Goal: Task Accomplishment & Management: Use online tool/utility

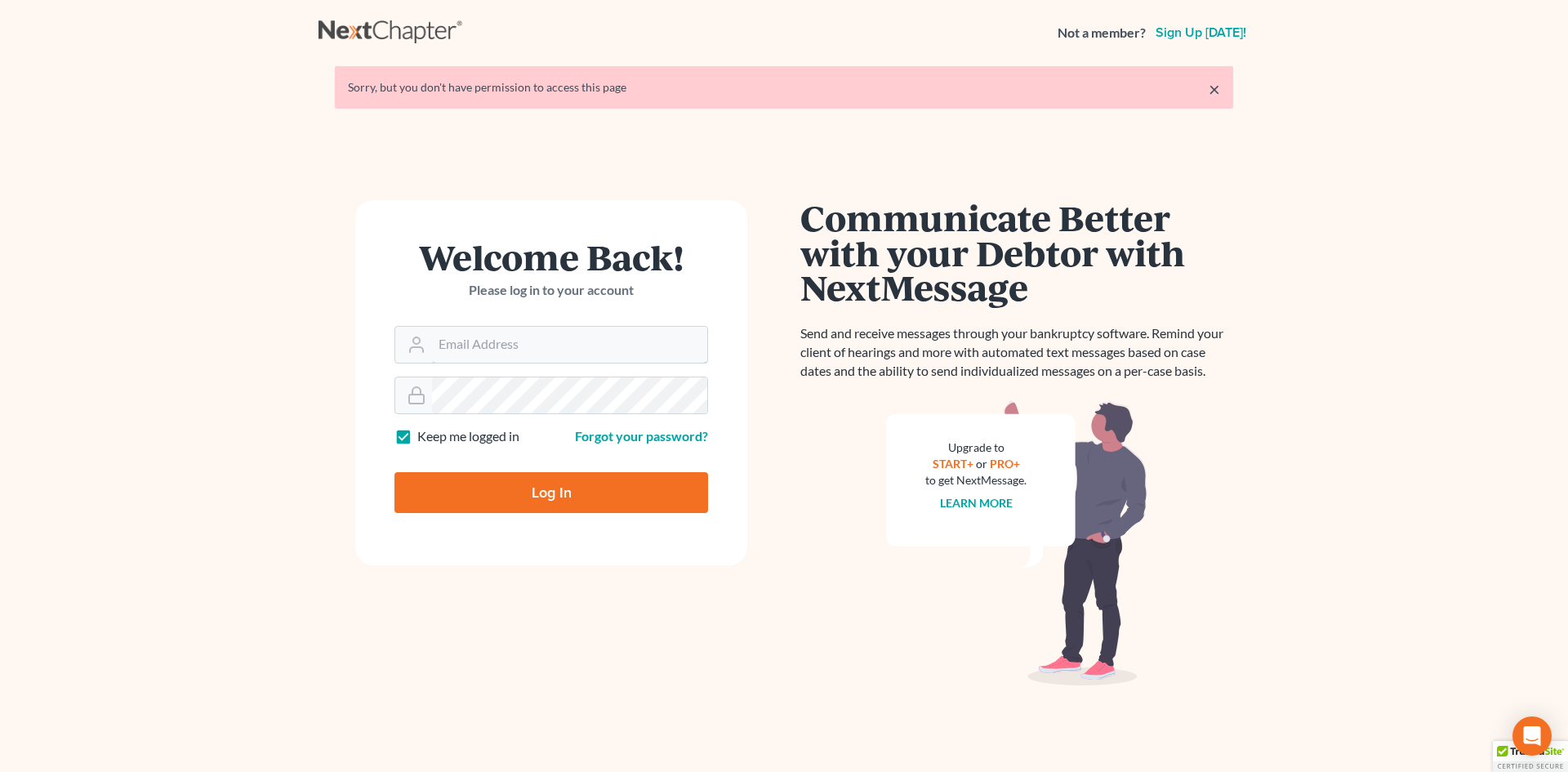
type input "[EMAIL_ADDRESS][DOMAIN_NAME]"
click at [433, 492] on input "Log In" at bounding box center [551, 492] width 314 height 41
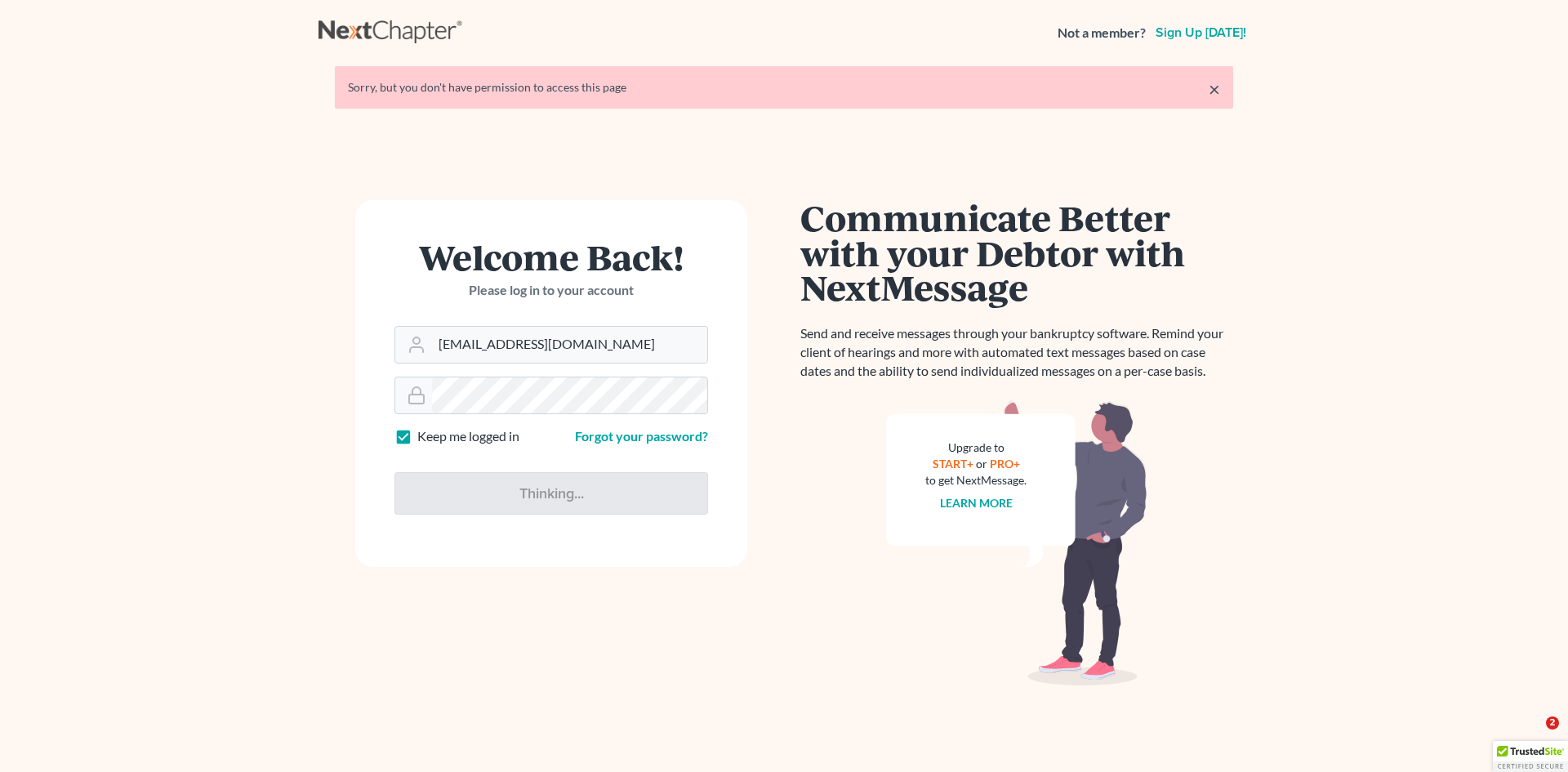
type input "Thinking..."
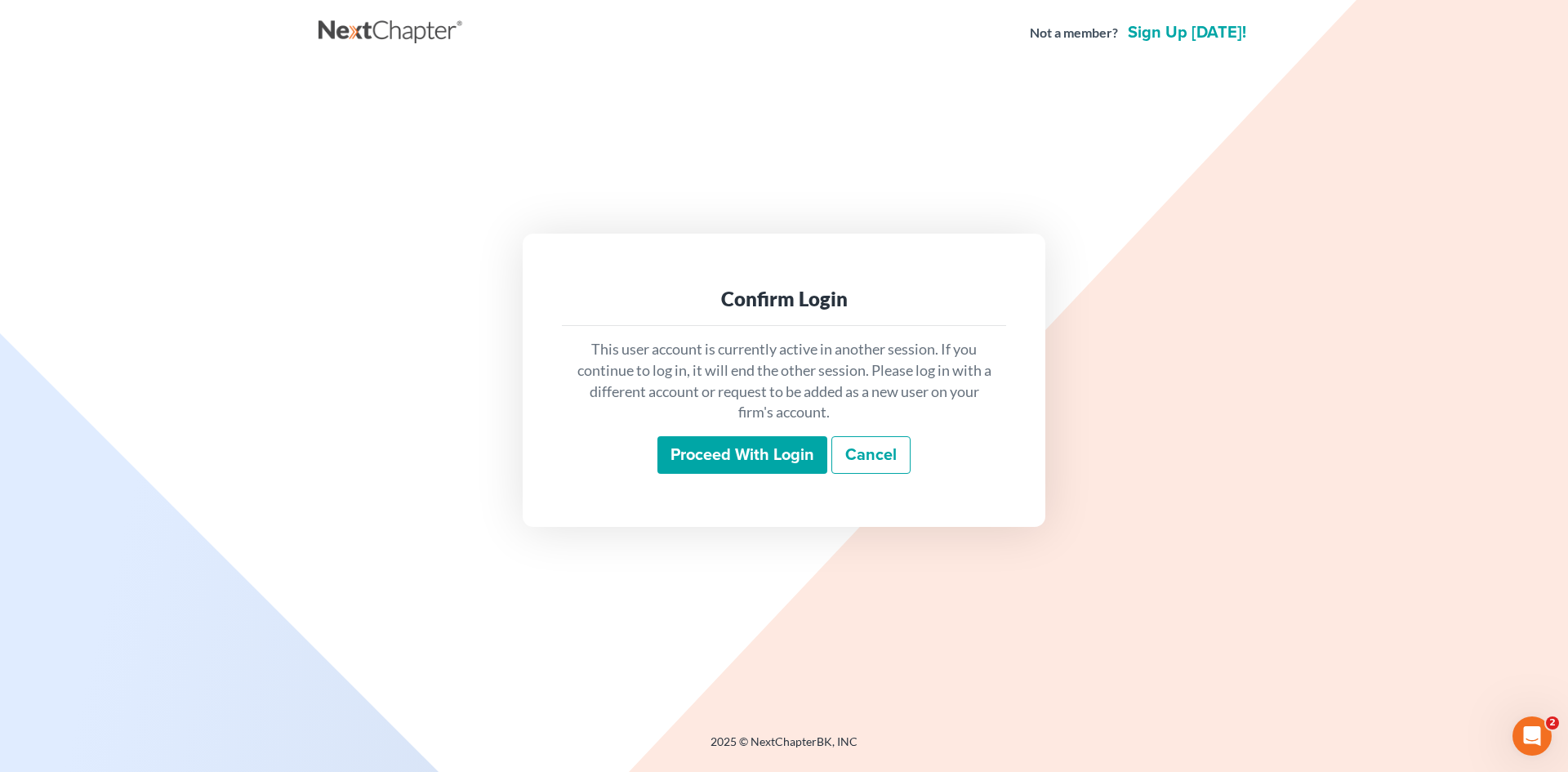
click at [710, 455] on input "Proceed with login" at bounding box center [742, 455] width 170 height 38
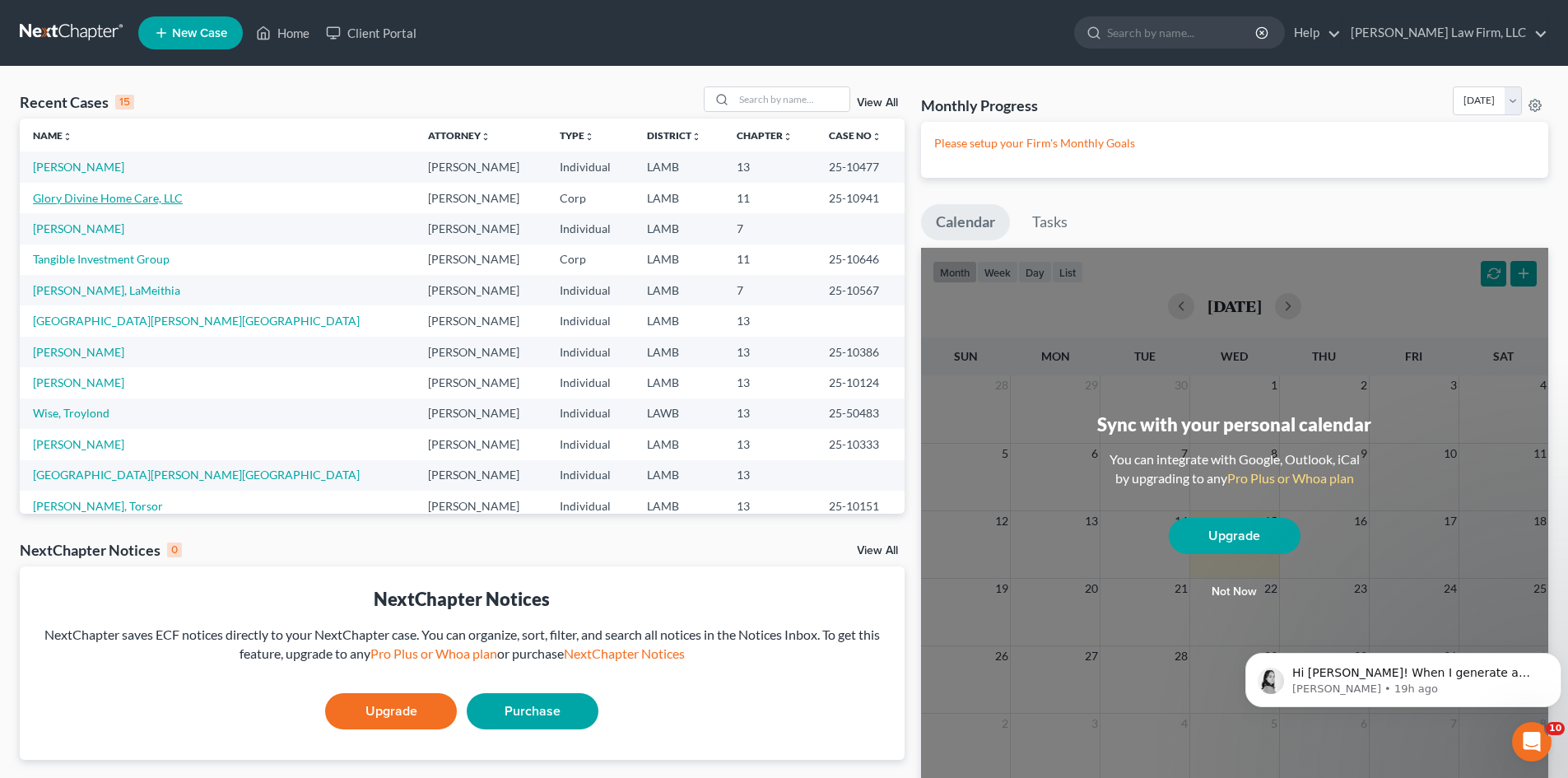
click at [148, 195] on link "Glory Divine Home Care, LLC" at bounding box center [108, 197] width 150 height 14
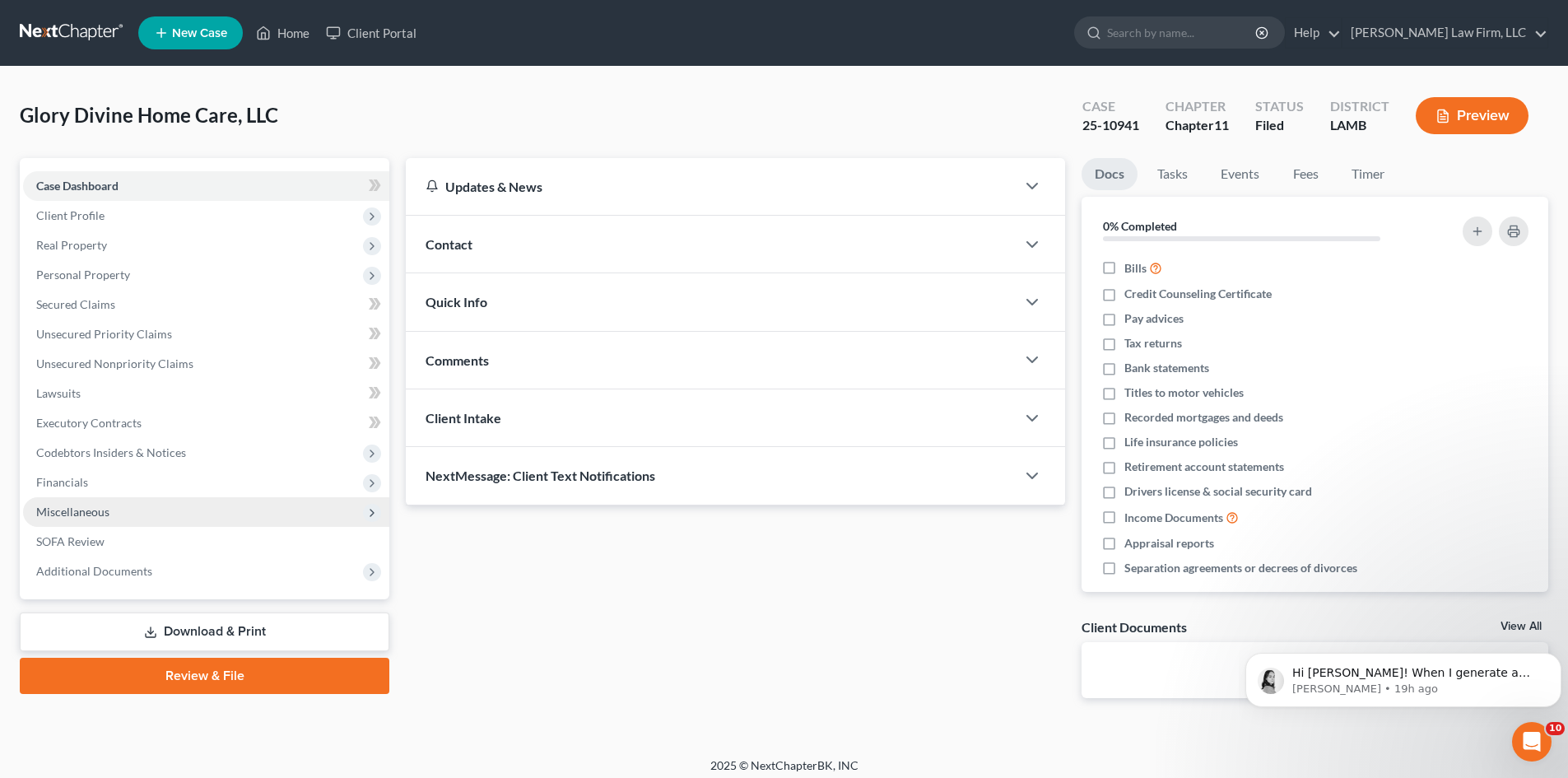
click at [158, 509] on span "Miscellaneous" at bounding box center [206, 512] width 366 height 29
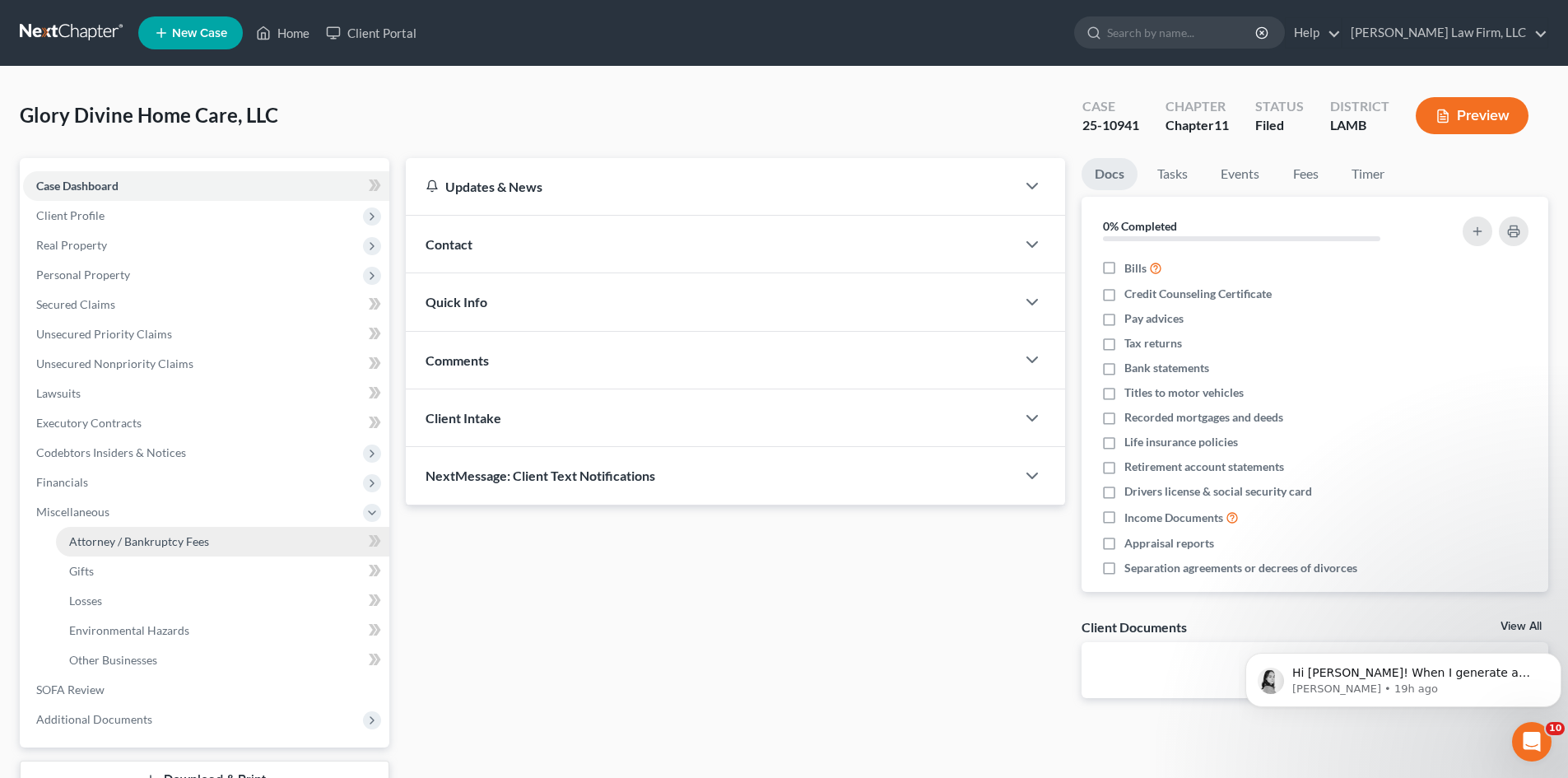
click at [247, 546] on link "Attorney / Bankruptcy Fees" at bounding box center [223, 542] width 333 height 29
select select "0"
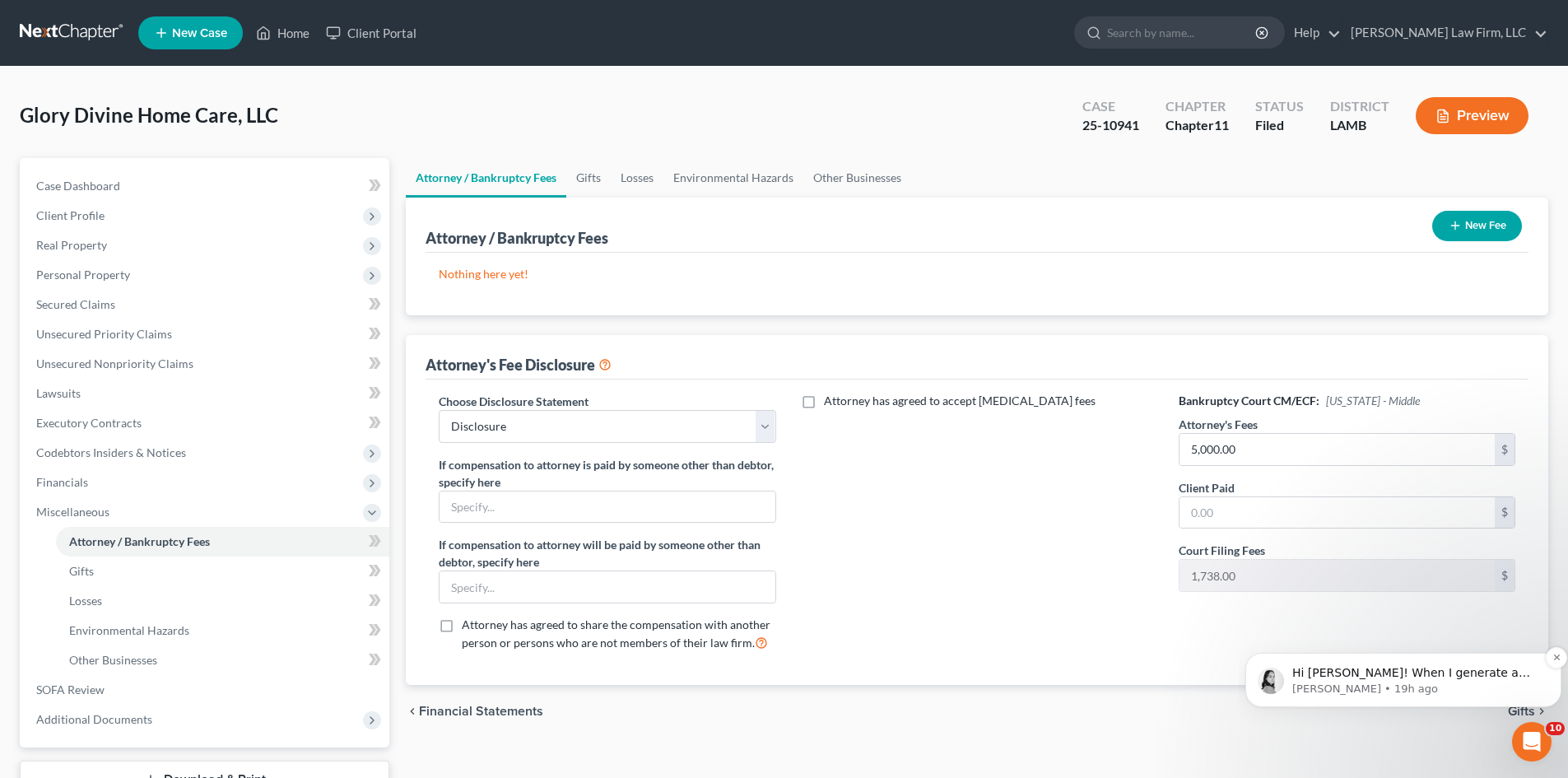
click at [1307, 673] on span "Hi Kathleen! When I generate a new plan it looks like 60 months is entered for …" at bounding box center [1415, 705] width 248 height 79
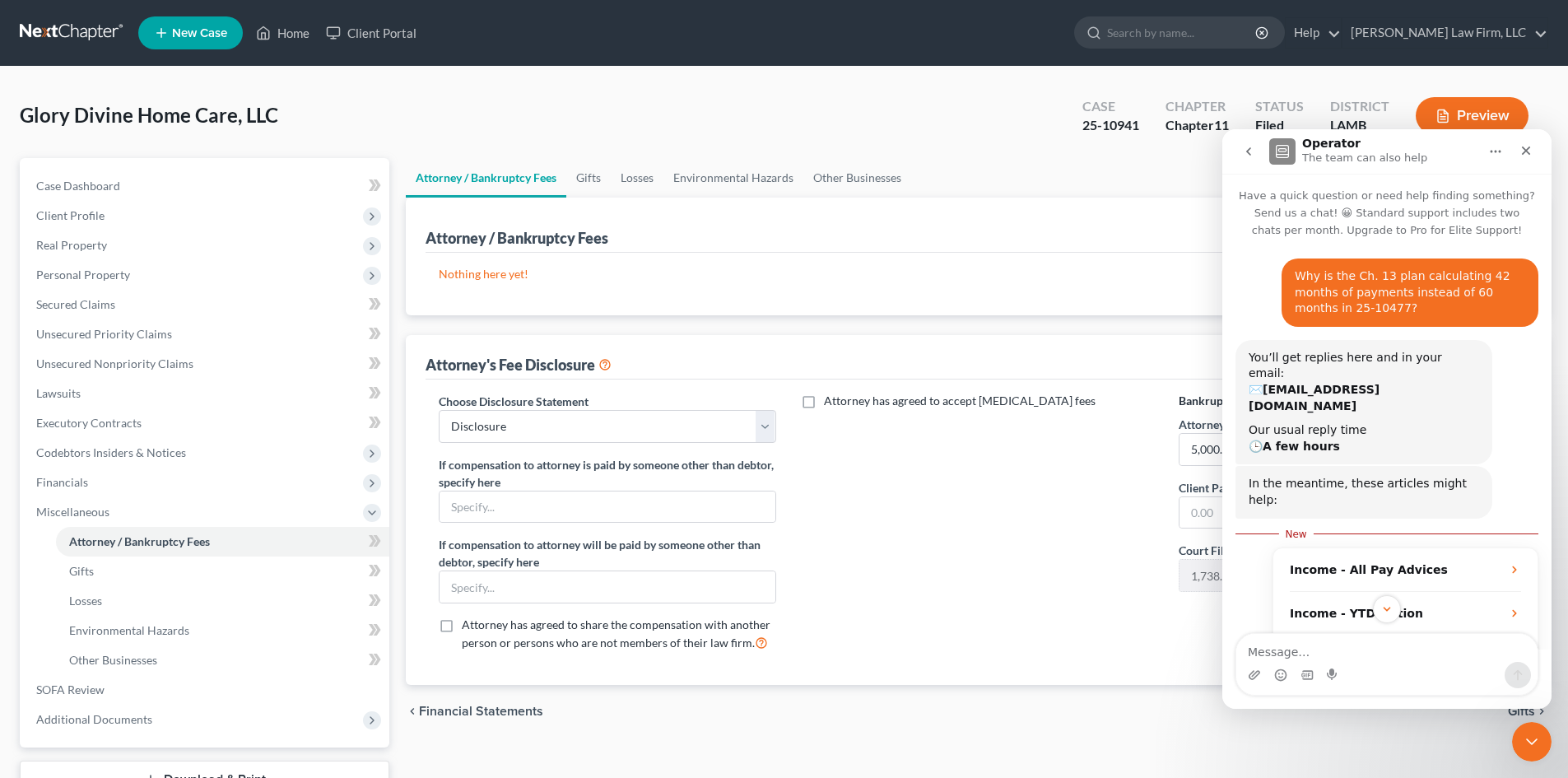
scroll to position [207, 0]
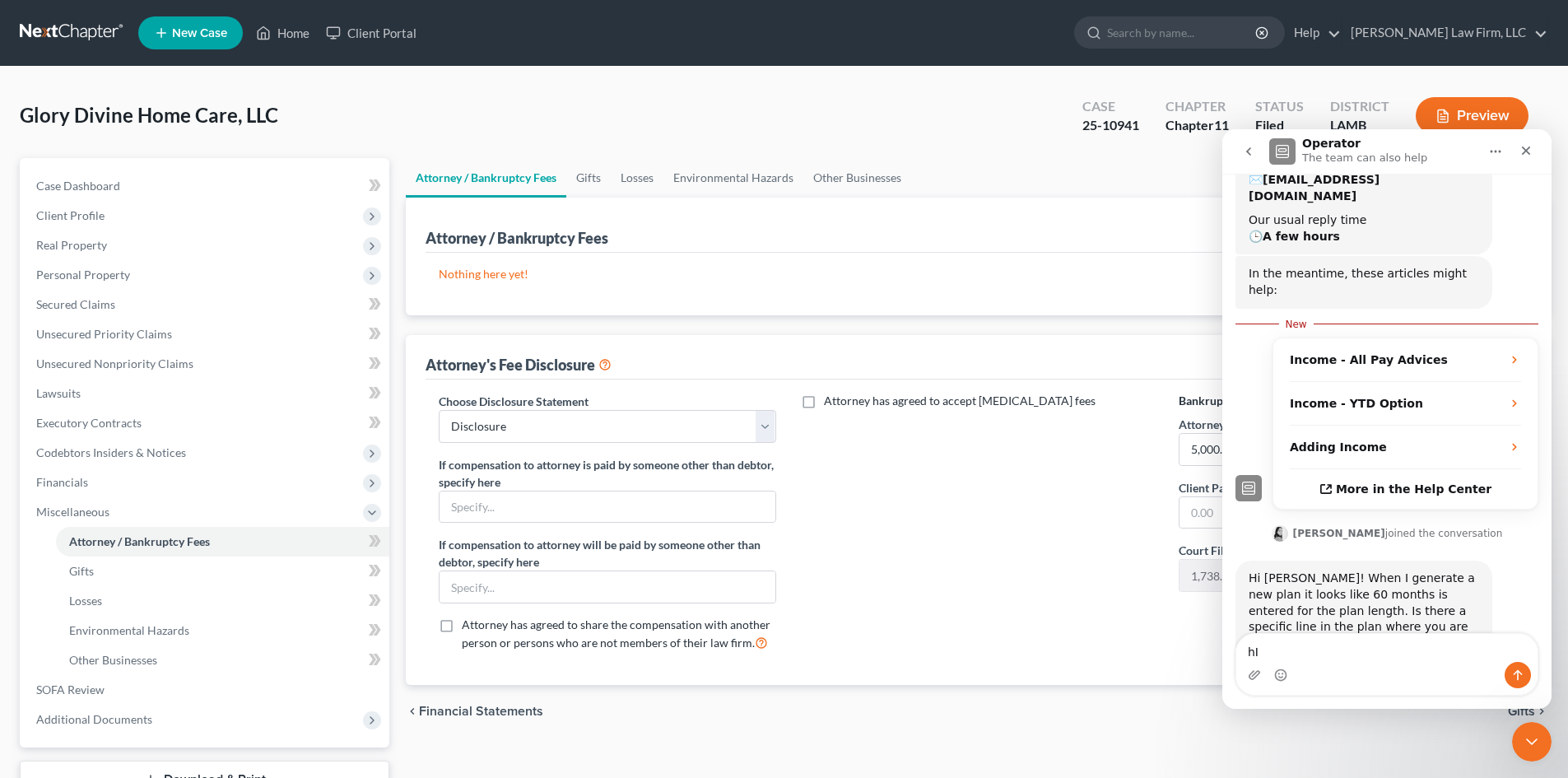
type textarea "h"
type textarea "Hi, I just replaced 42 with 60 in the pdf. Thank you"
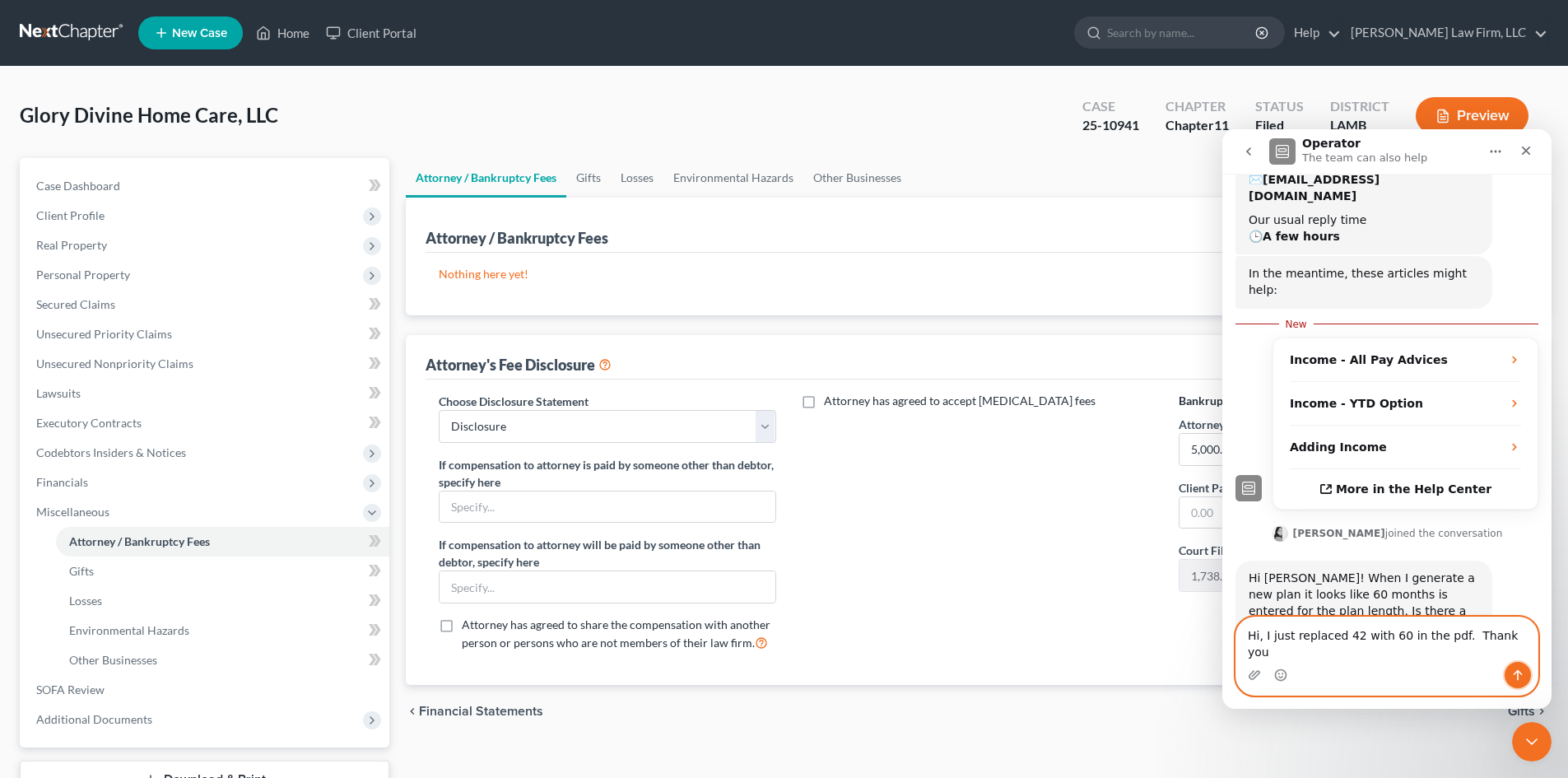
click at [1522, 666] on button "Send a message…" at bounding box center [1516, 675] width 26 height 26
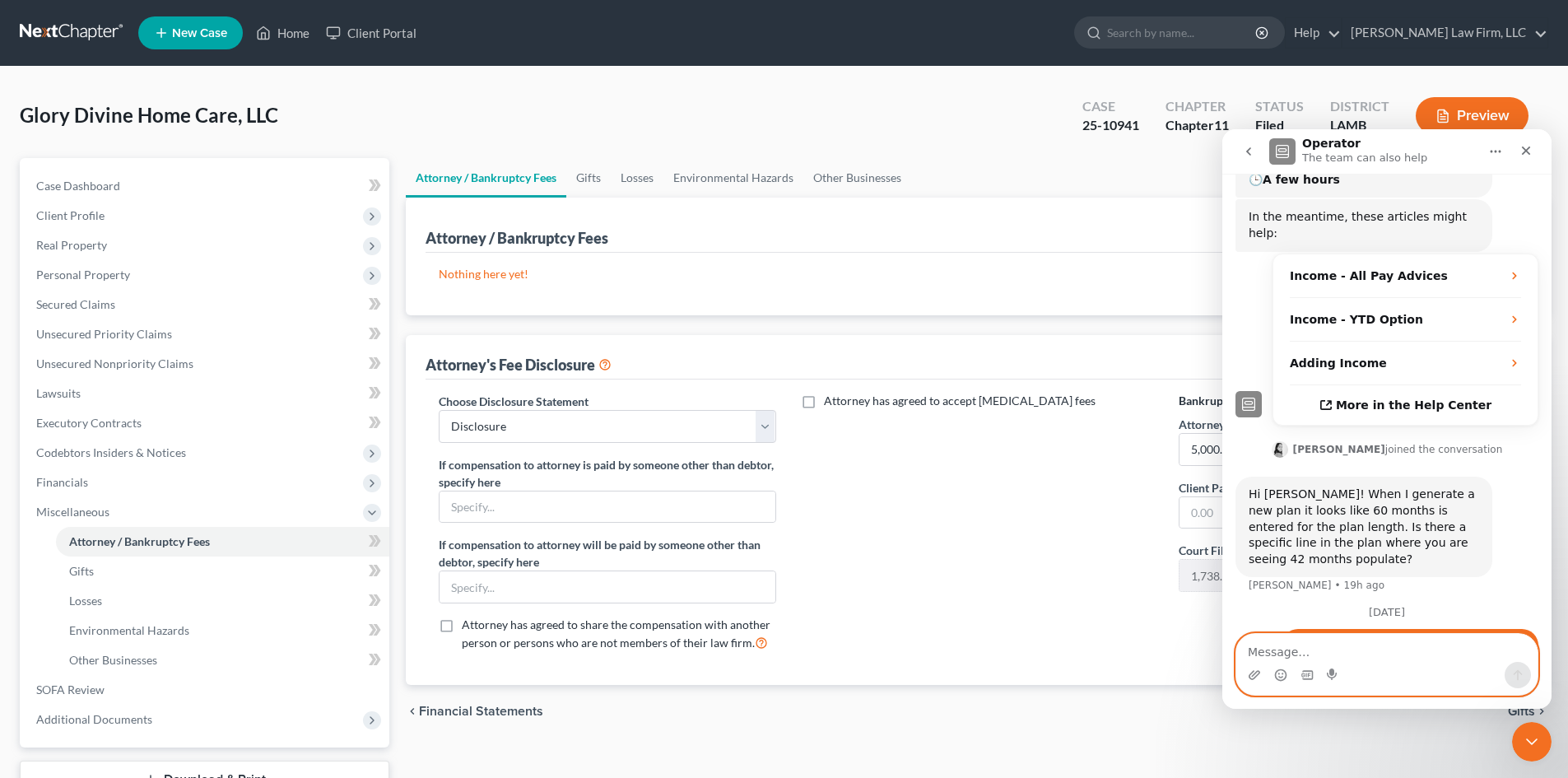
scroll to position [290, 0]
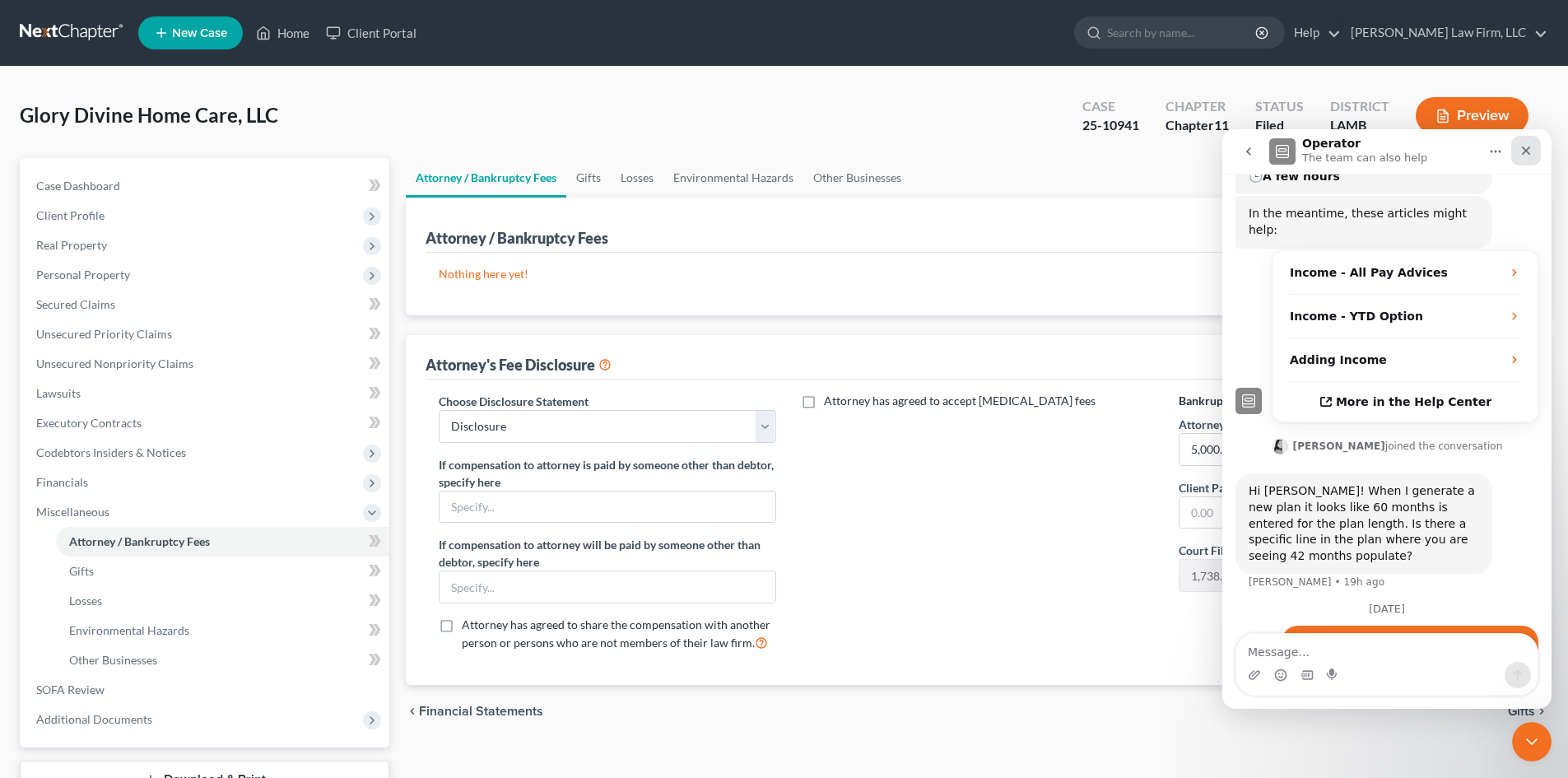
click at [1530, 153] on icon "Close" at bounding box center [1526, 151] width 14 height 14
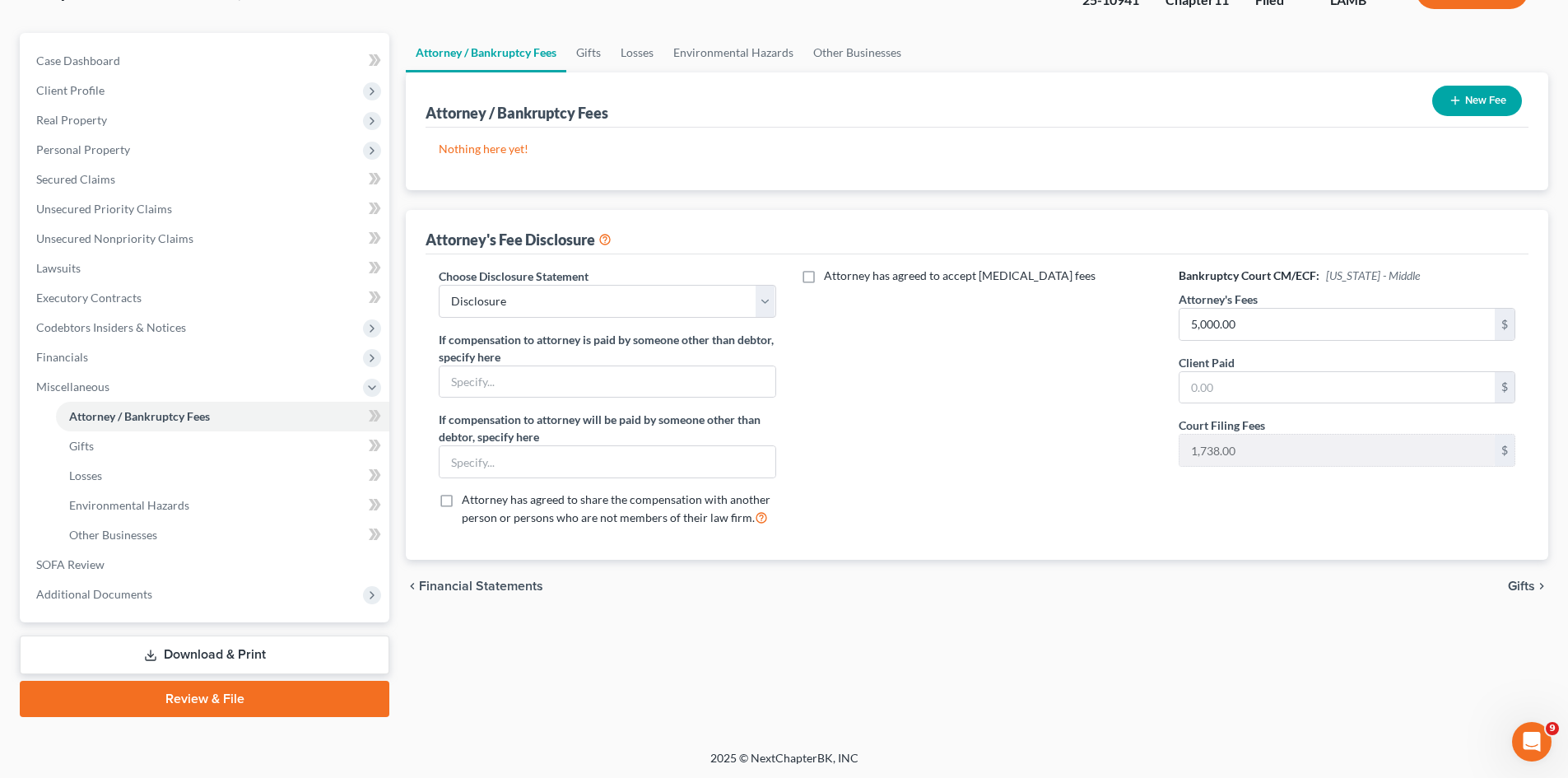
scroll to position [126, 0]
click at [193, 653] on link "Download & Print" at bounding box center [204, 654] width 369 height 39
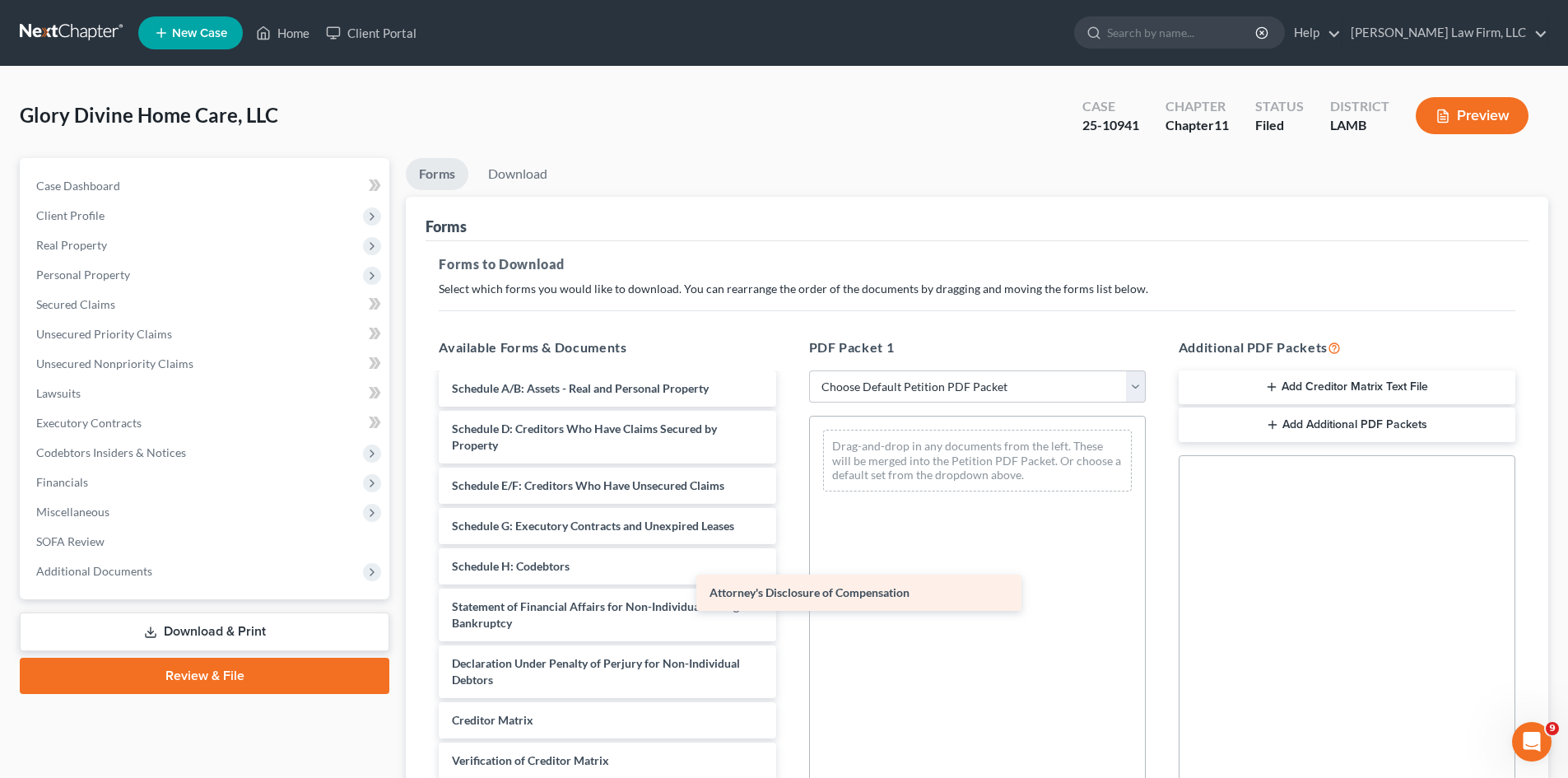
scroll to position [159, 0]
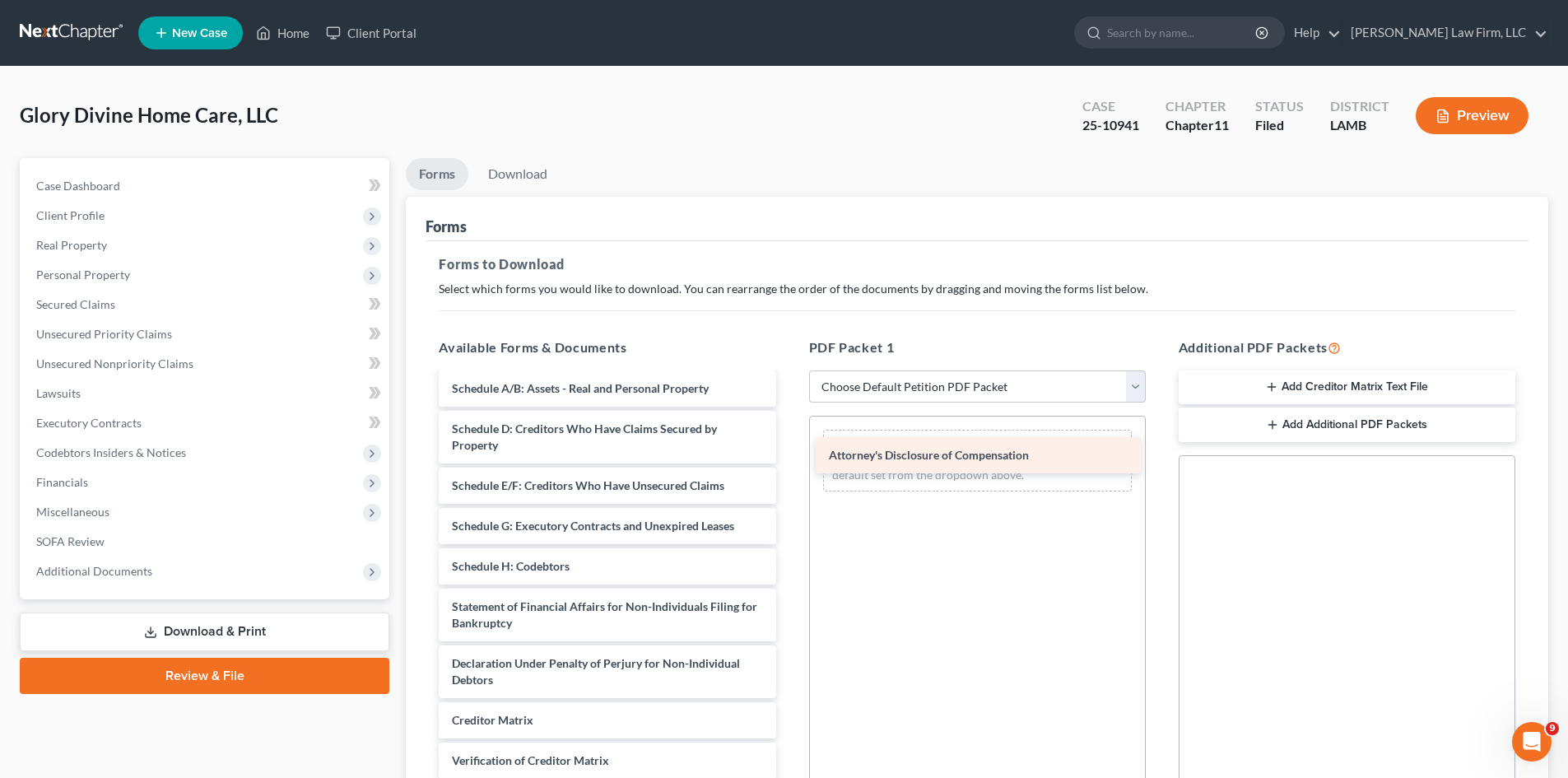
drag, startPoint x: 567, startPoint y: 754, endPoint x: 944, endPoint y: 447, distance: 486.2
click at [788, 447] on div "Attorney's Disclosure of Compensation Voluntary Petition for Non-Individuals Fi…" at bounding box center [607, 526] width 363 height 586
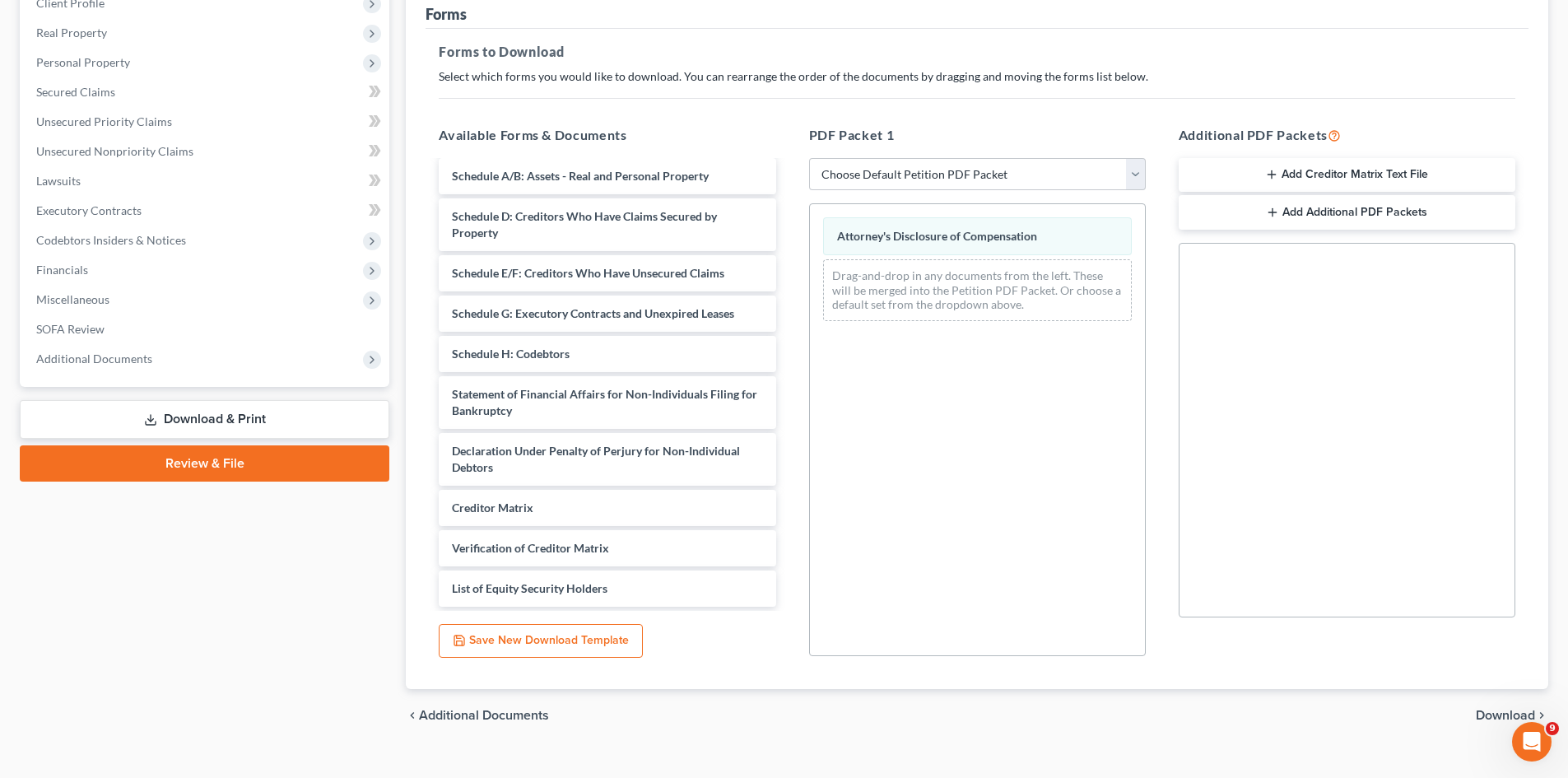
scroll to position [238, 0]
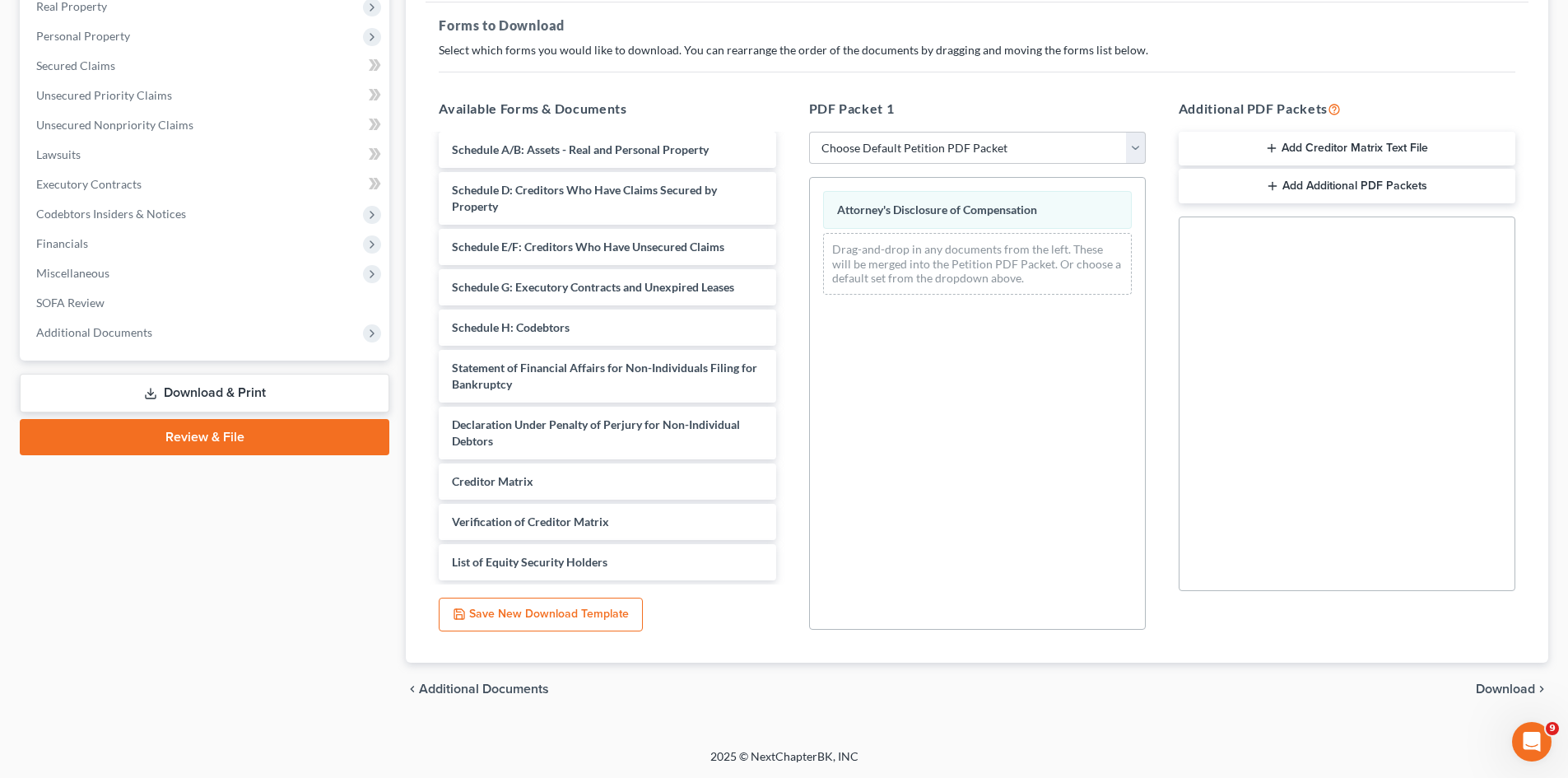
click at [1516, 690] on span "Download" at bounding box center [1505, 690] width 59 height 14
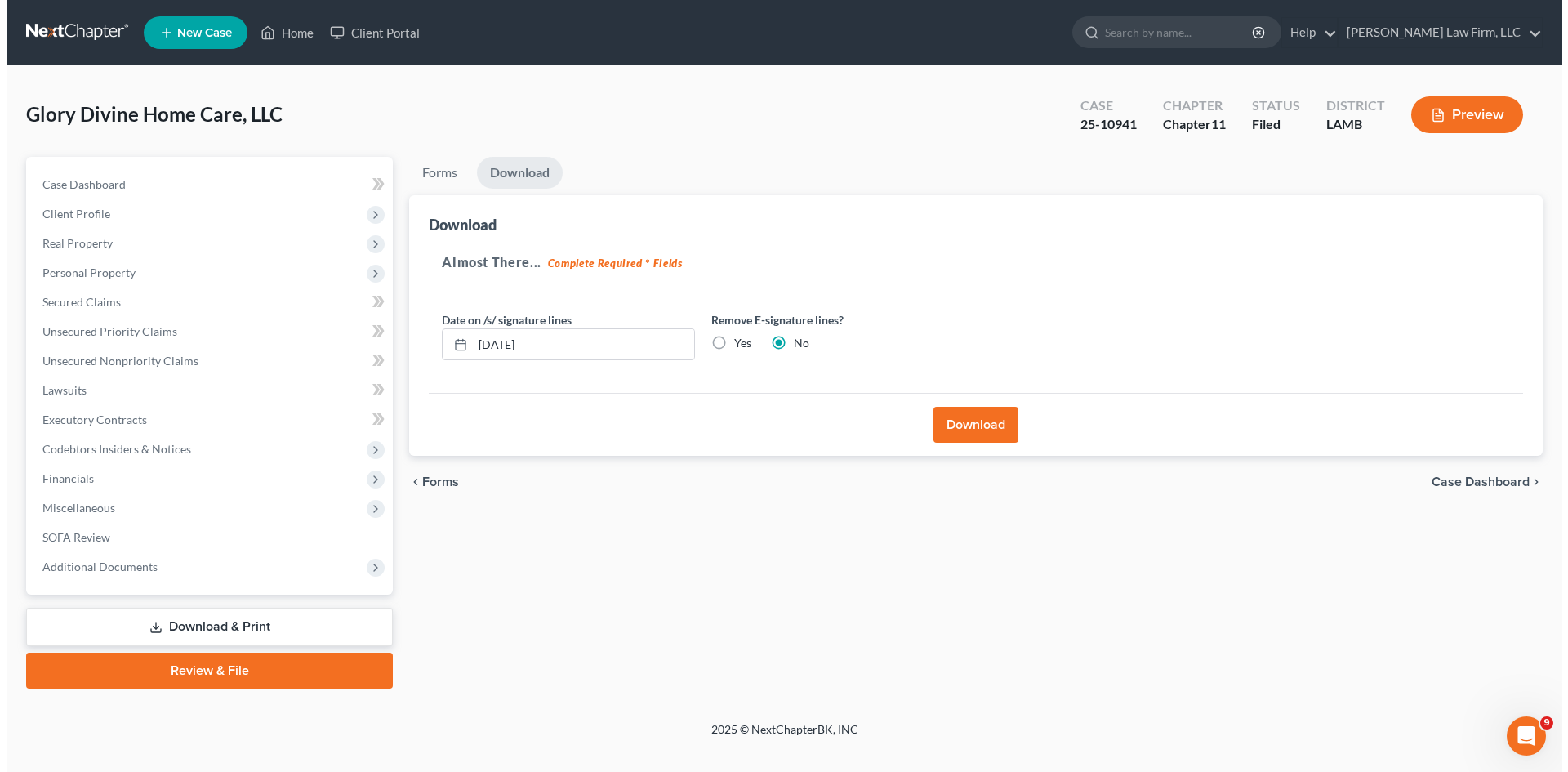
scroll to position [0, 0]
click at [959, 428] on button "Download" at bounding box center [977, 425] width 85 height 36
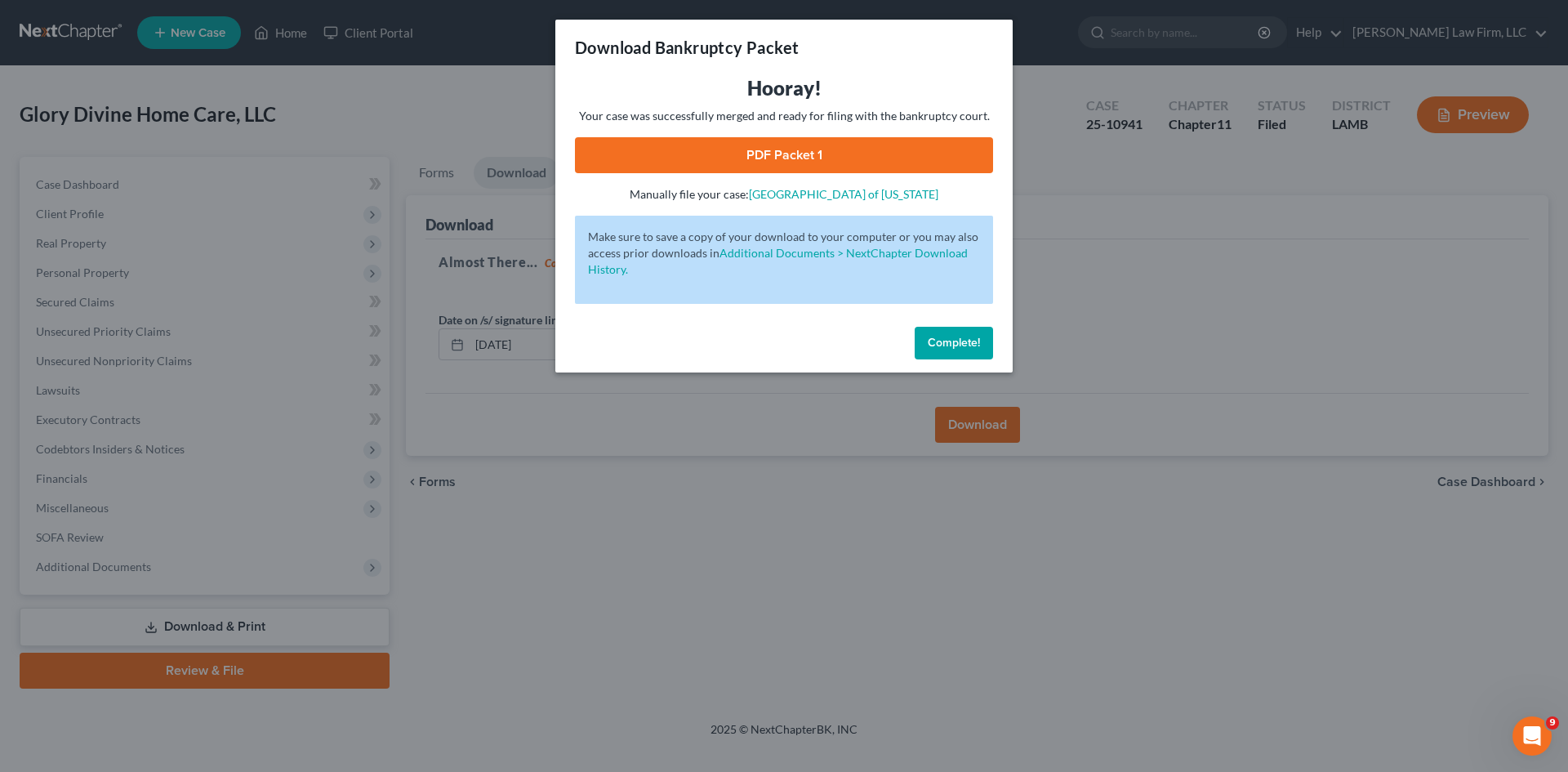
click at [718, 157] on link "PDF Packet 1" at bounding box center [784, 154] width 418 height 36
